Goal: Subscribe to service/newsletter

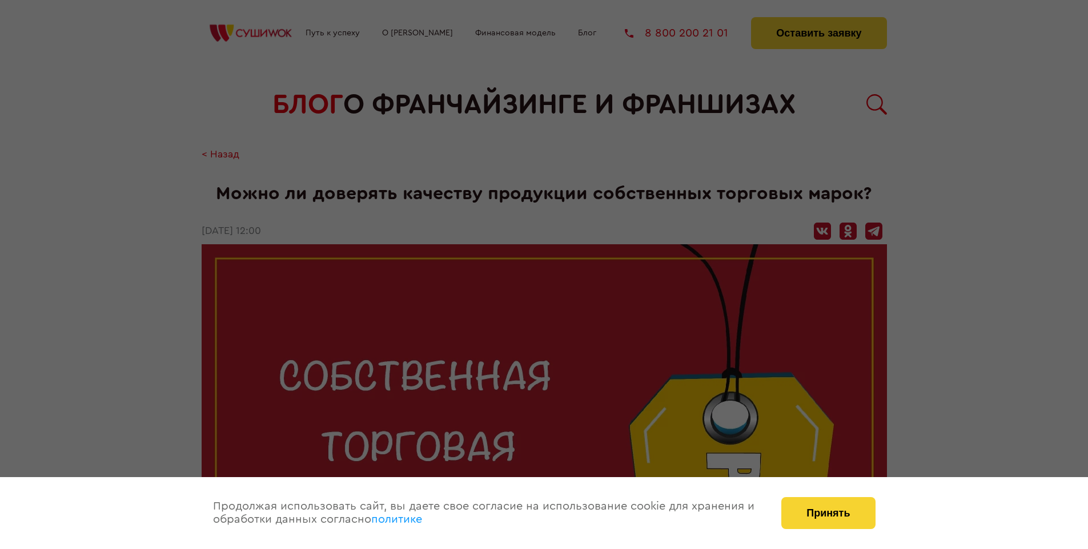
scroll to position [1060, 0]
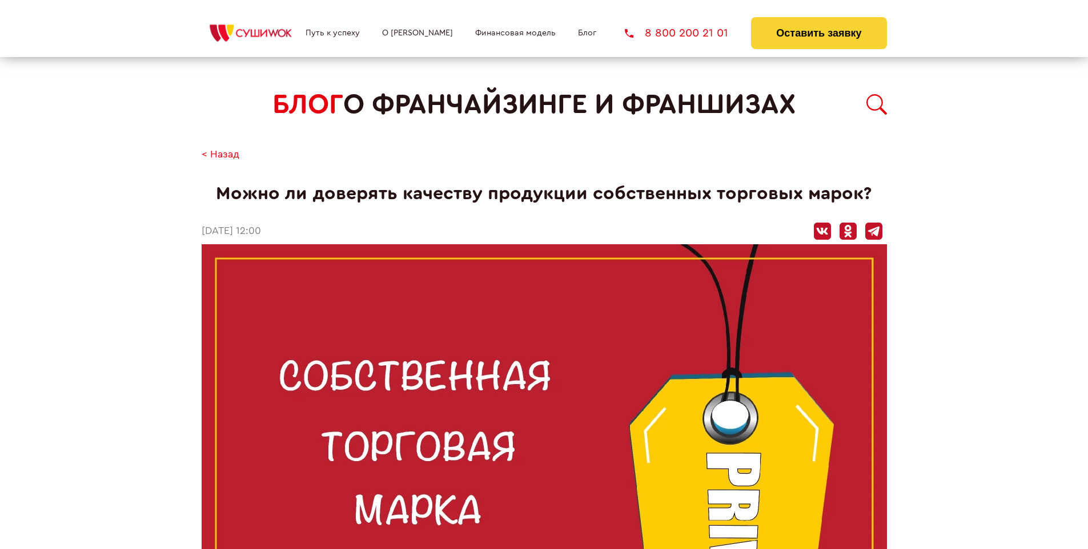
scroll to position [1060, 0]
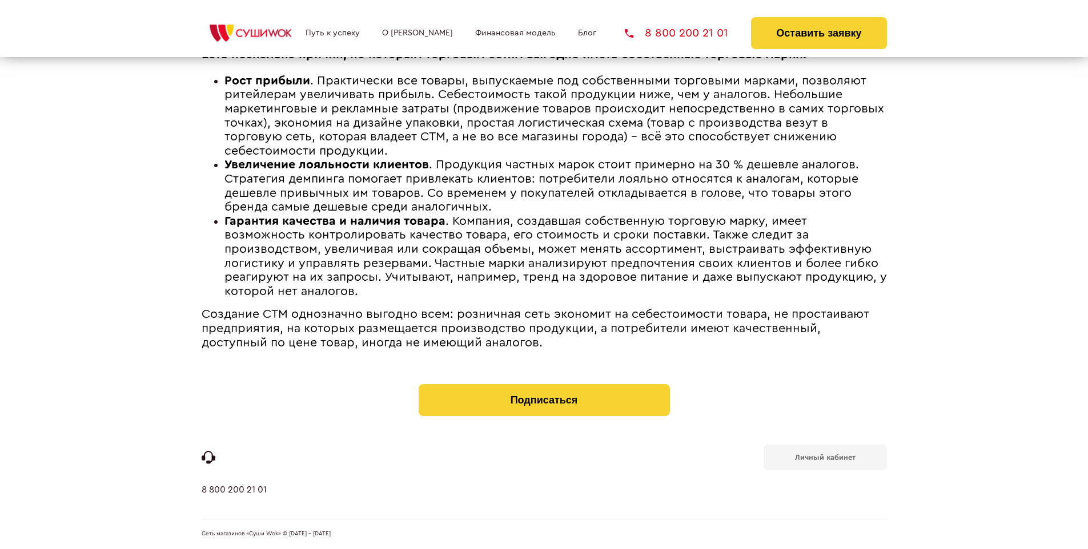
click at [825, 457] on b "Личный кабинет" at bounding box center [825, 457] width 61 height 7
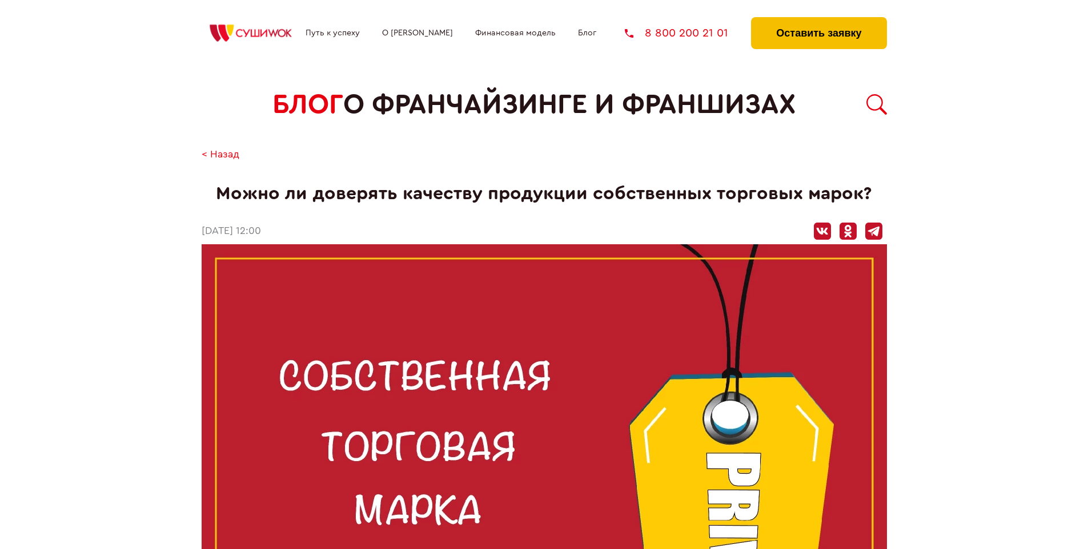
click at [818, 20] on button "Оставить заявку" at bounding box center [818, 33] width 135 height 32
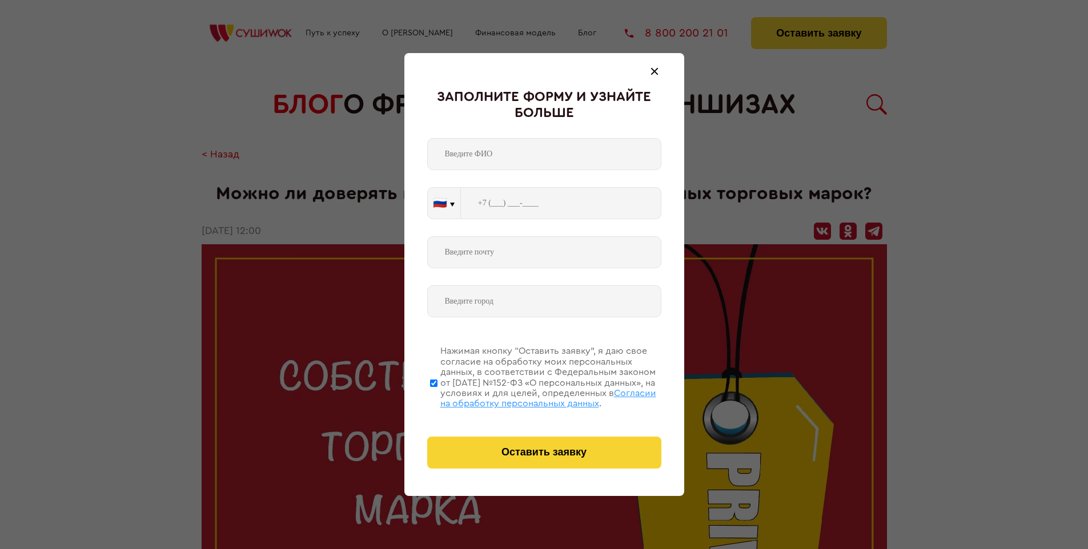
click at [529, 397] on span "Согласии на обработку персональных данных" at bounding box center [548, 398] width 216 height 19
click at [437, 397] on input "Нажимая кнопку “Оставить заявку”, я даю свое согласие на обработку моих персона…" at bounding box center [433, 382] width 7 height 91
checkbox input "false"
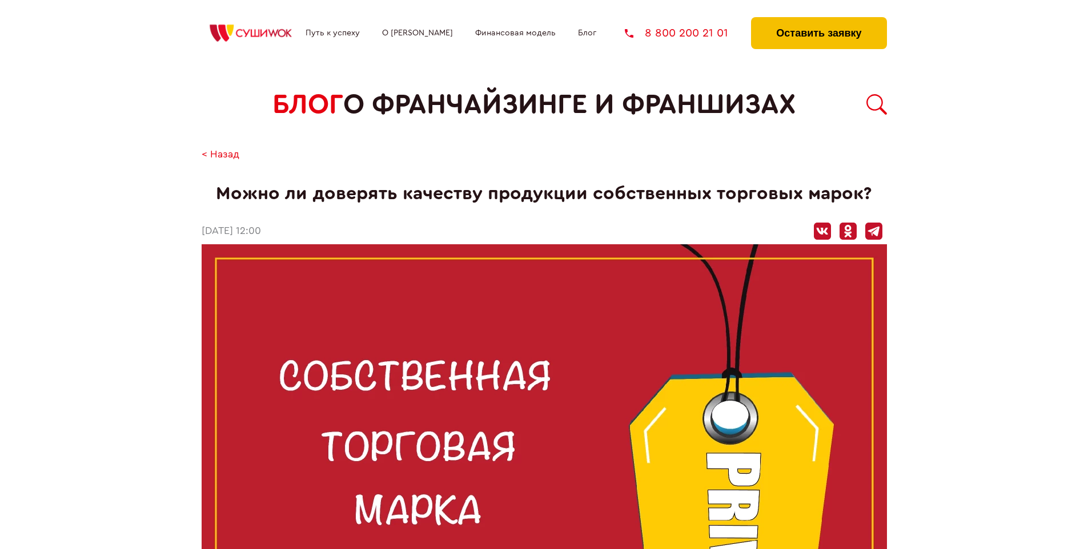
click at [818, 20] on button "Оставить заявку" at bounding box center [818, 33] width 135 height 32
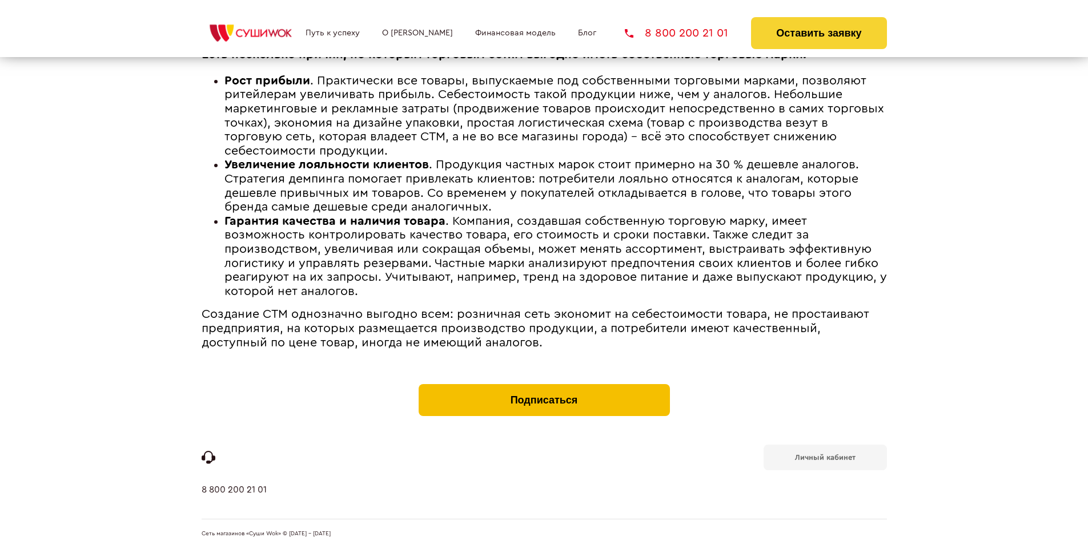
click at [544, 387] on button "Подписаться" at bounding box center [544, 400] width 251 height 32
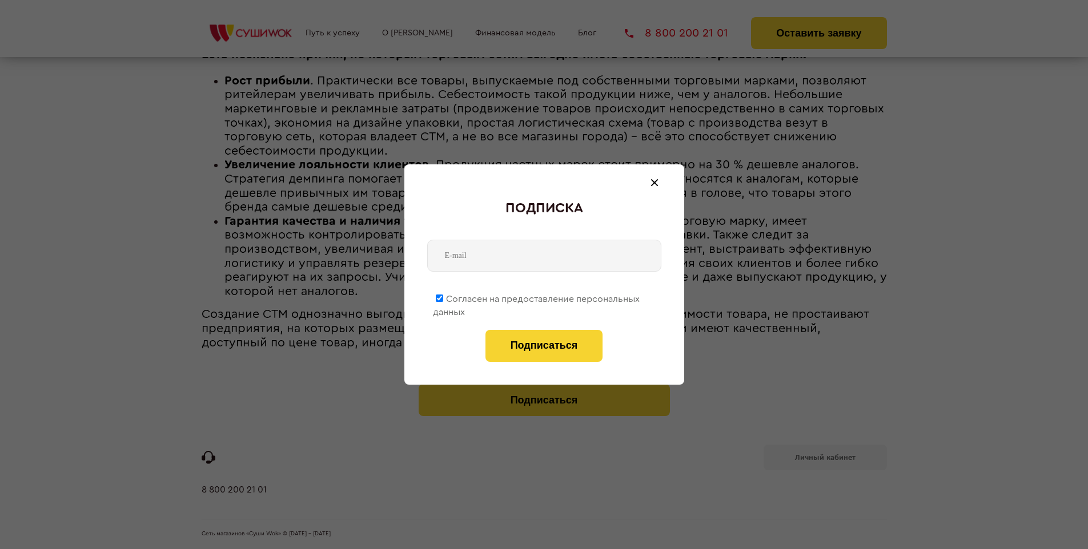
click at [537, 297] on span "Согласен на предоставление персональных данных" at bounding box center [536, 306] width 207 height 22
click at [443, 297] on input "Согласен на предоставление персональных данных" at bounding box center [439, 298] width 7 height 7
checkbox input "false"
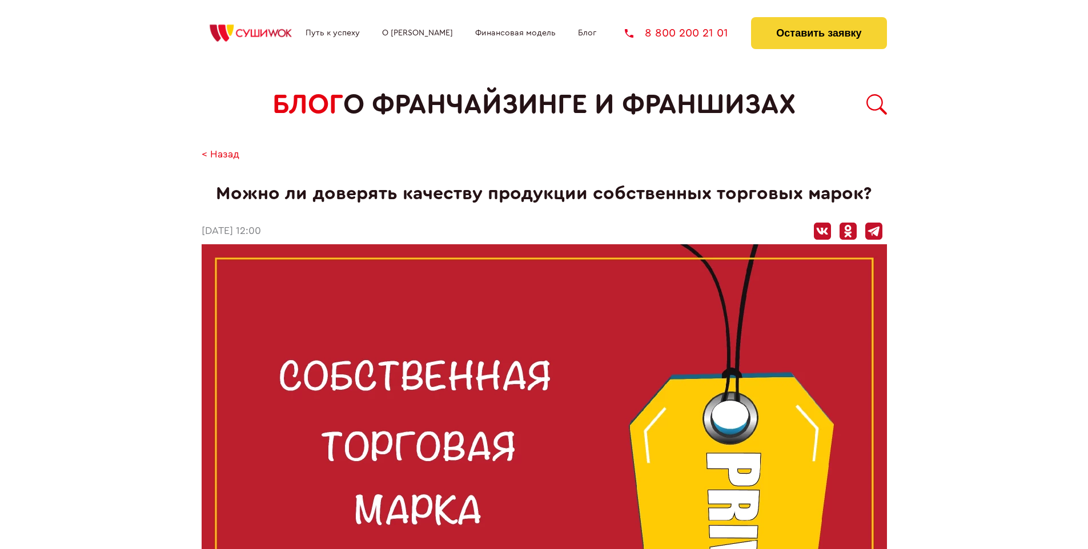
scroll to position [1060, 0]
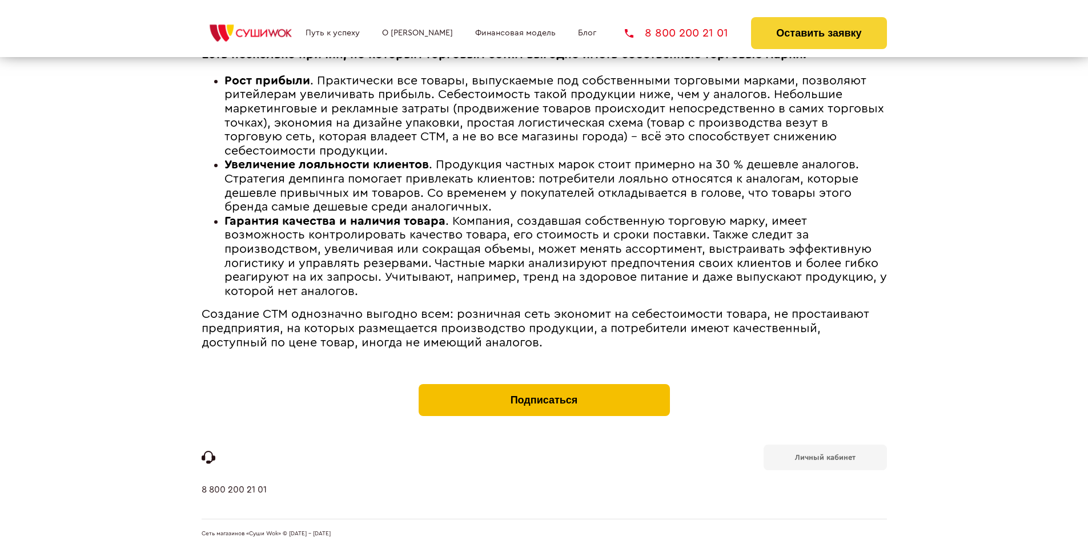
click at [544, 387] on button "Подписаться" at bounding box center [544, 400] width 251 height 32
